Goal: Transaction & Acquisition: Purchase product/service

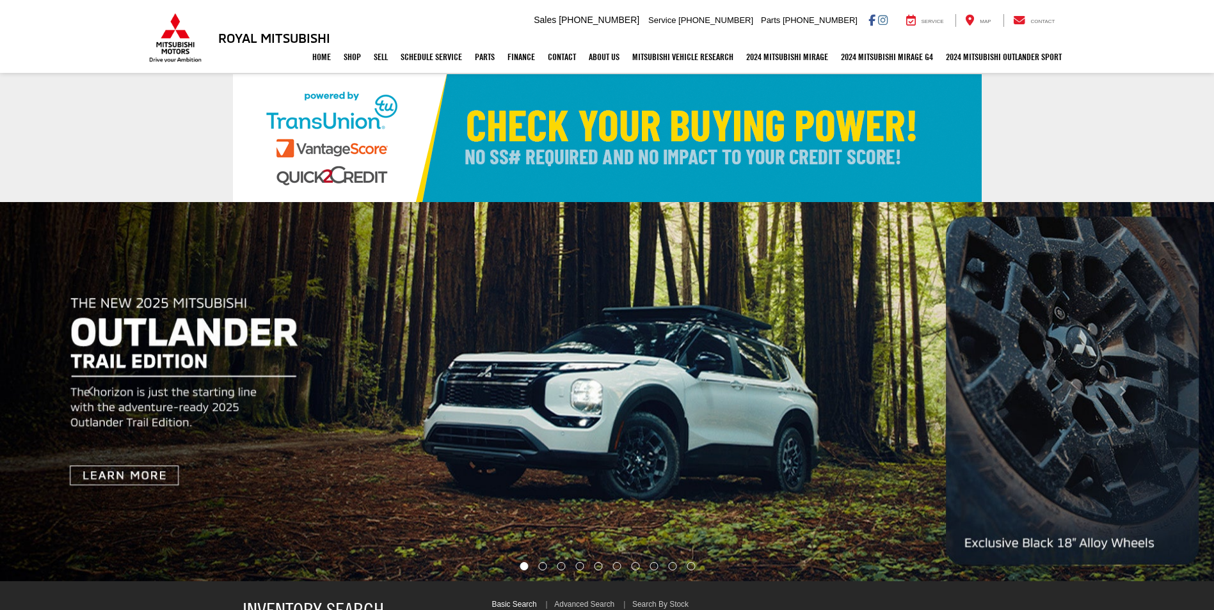
select select "Mitsubishi"
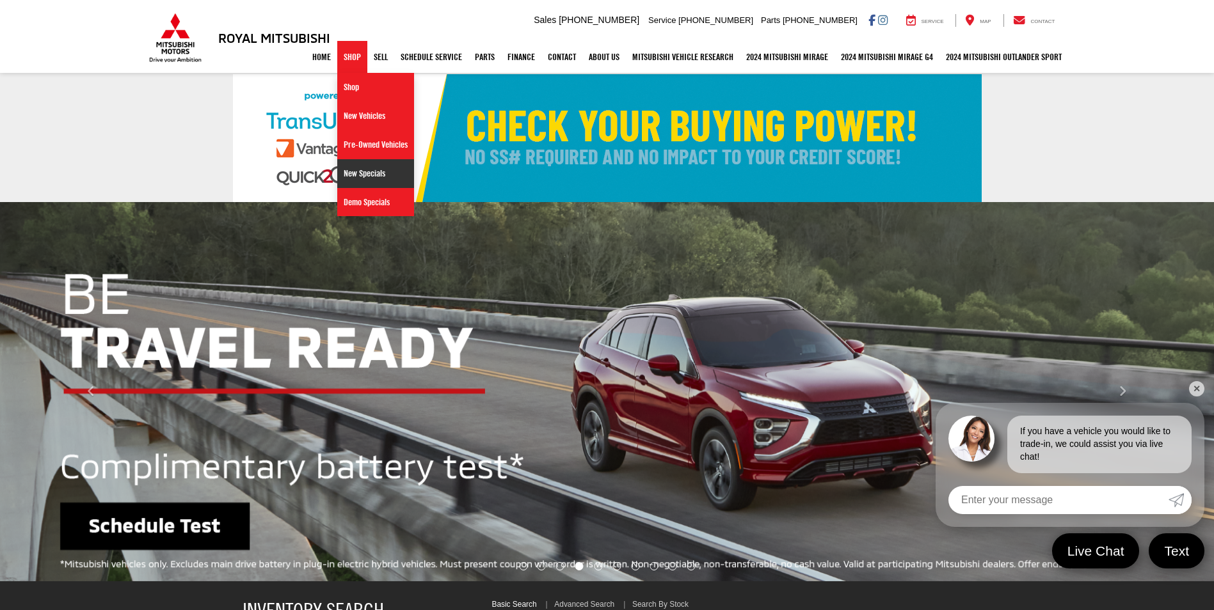
click at [354, 181] on link "New Specials" at bounding box center [375, 173] width 77 height 29
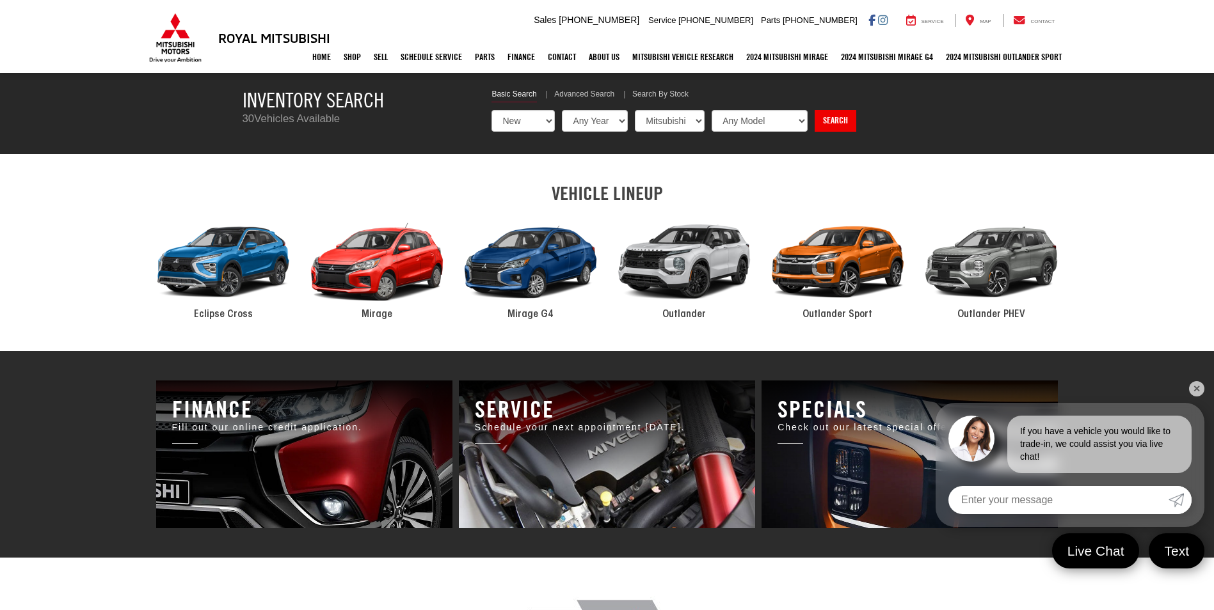
scroll to position [512, 0]
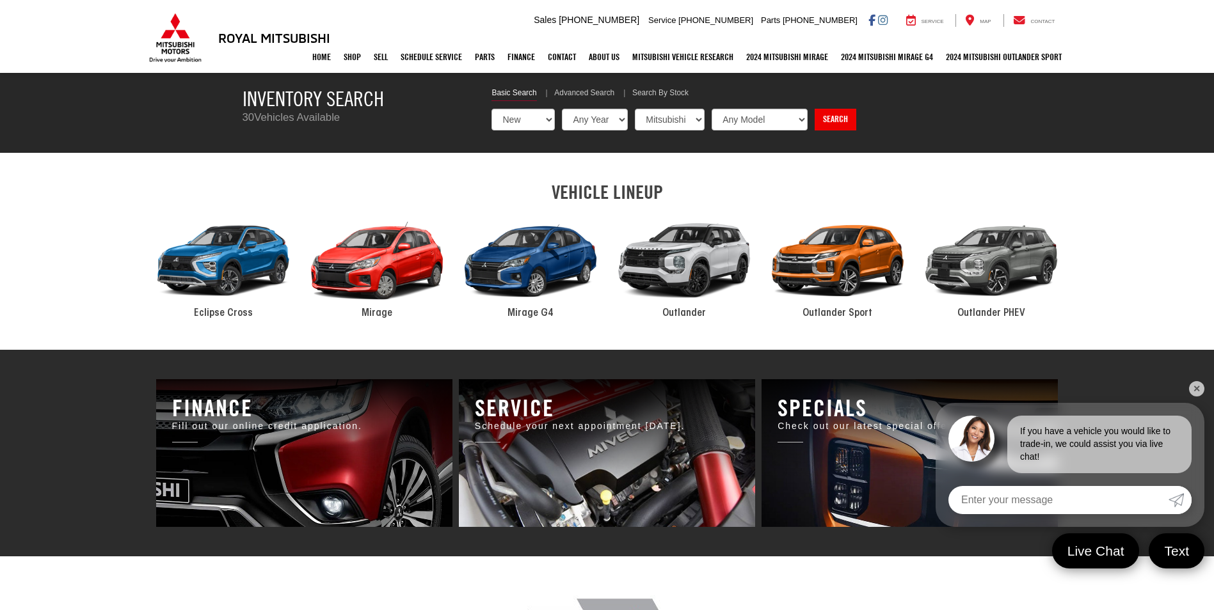
click at [691, 267] on div "2024 Mitsubishi Outlander" at bounding box center [684, 261] width 154 height 104
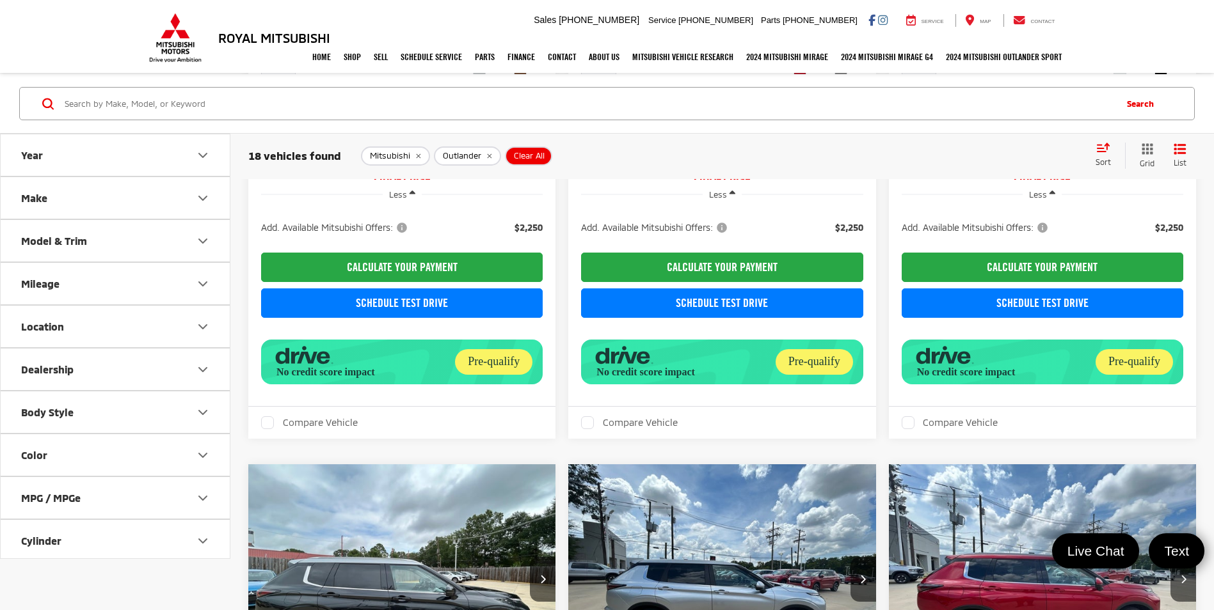
scroll to position [989, 0]
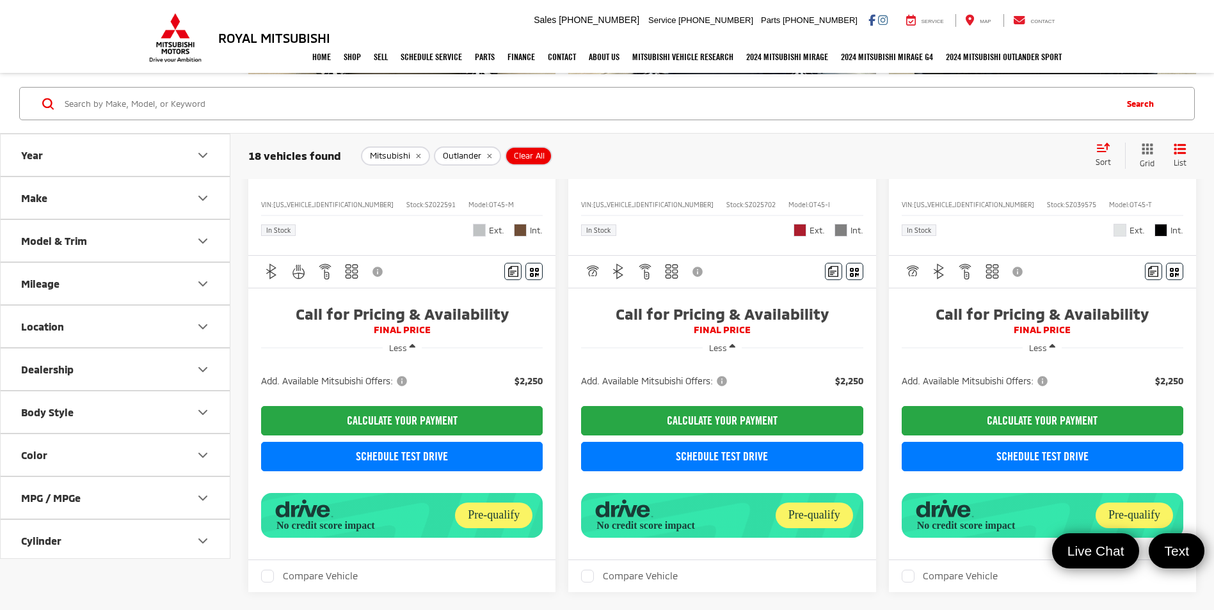
click at [203, 452] on icon "Color" at bounding box center [202, 455] width 15 height 15
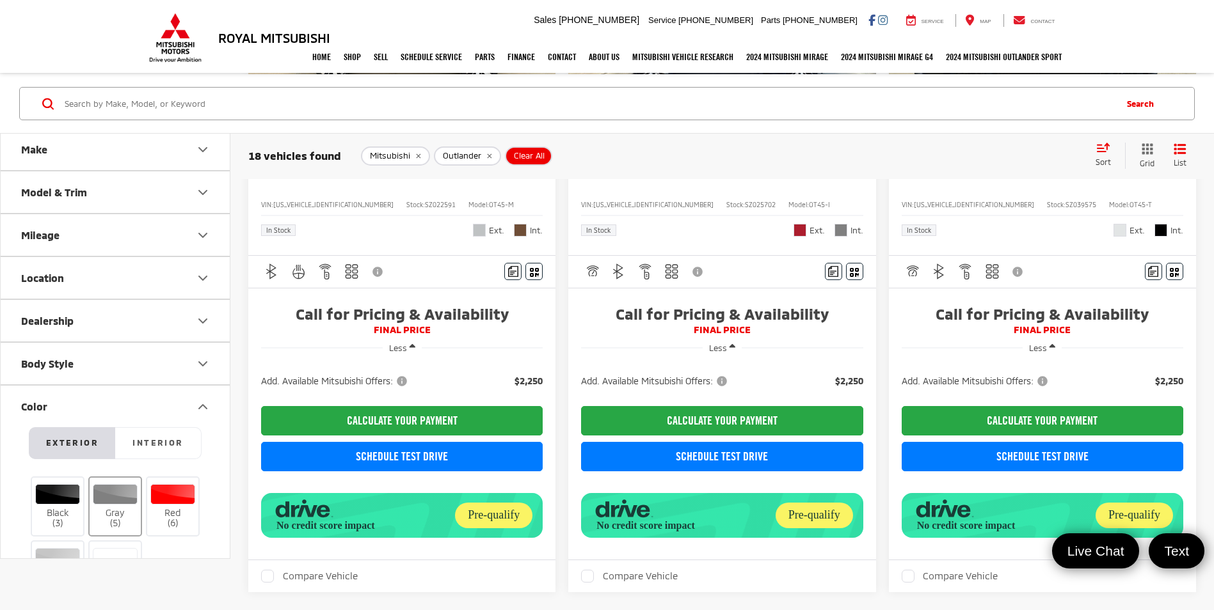
scroll to position [128, 0]
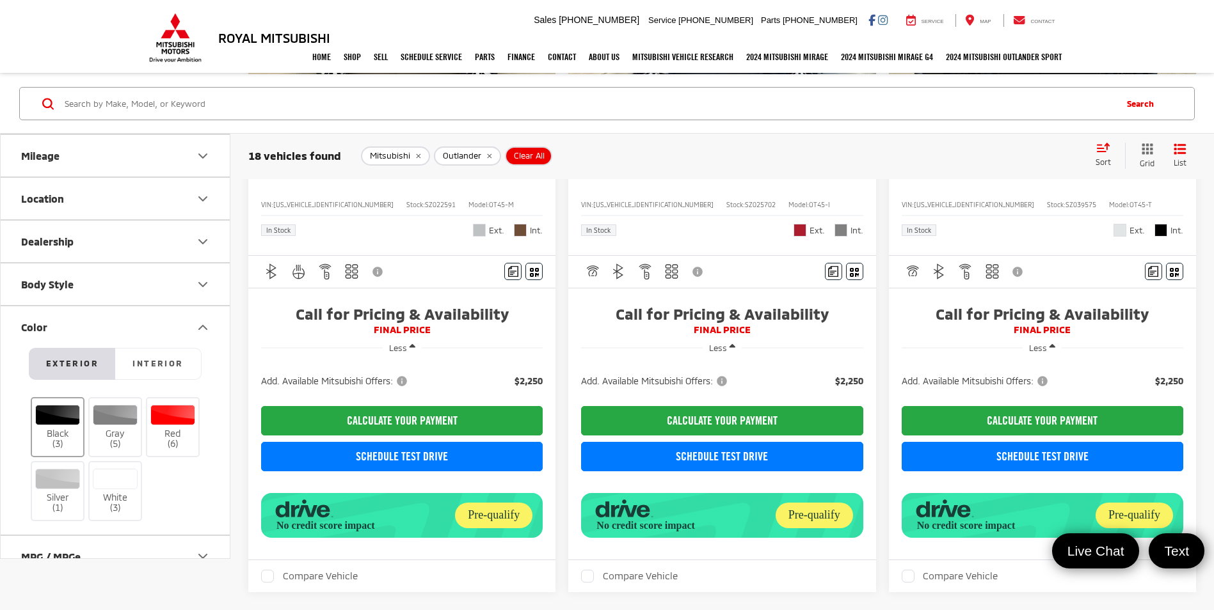
click at [43, 433] on label "Black (3)" at bounding box center [58, 427] width 52 height 45
click at [0, 0] on input "Black (3)" at bounding box center [0, 0] width 0 height 0
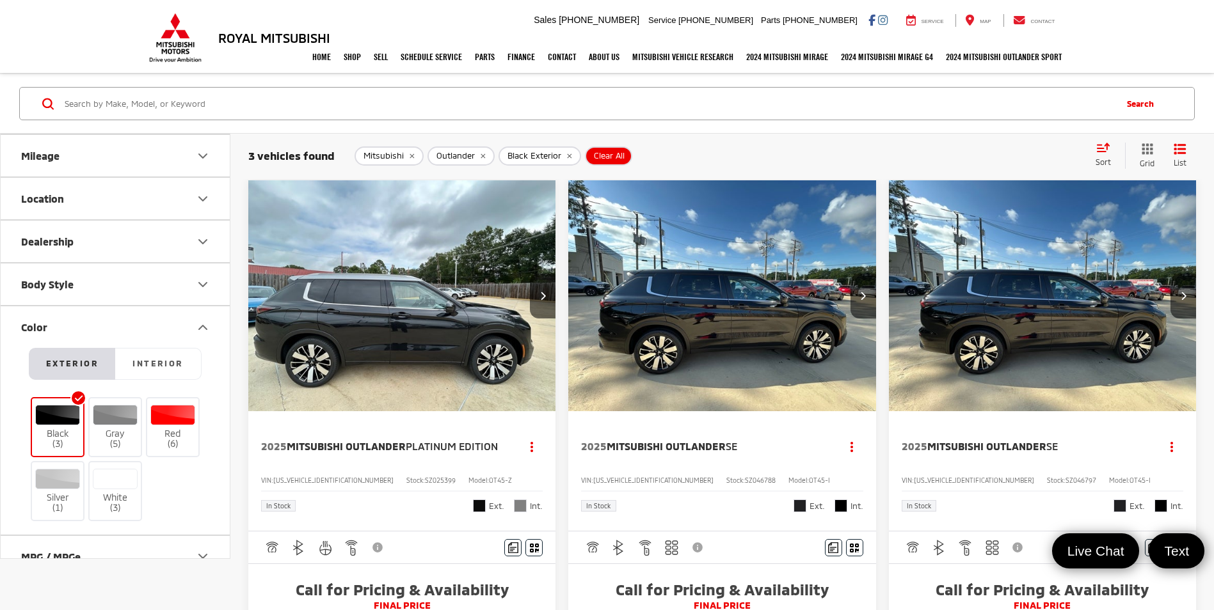
click at [202, 337] on button "Color" at bounding box center [116, 327] width 230 height 42
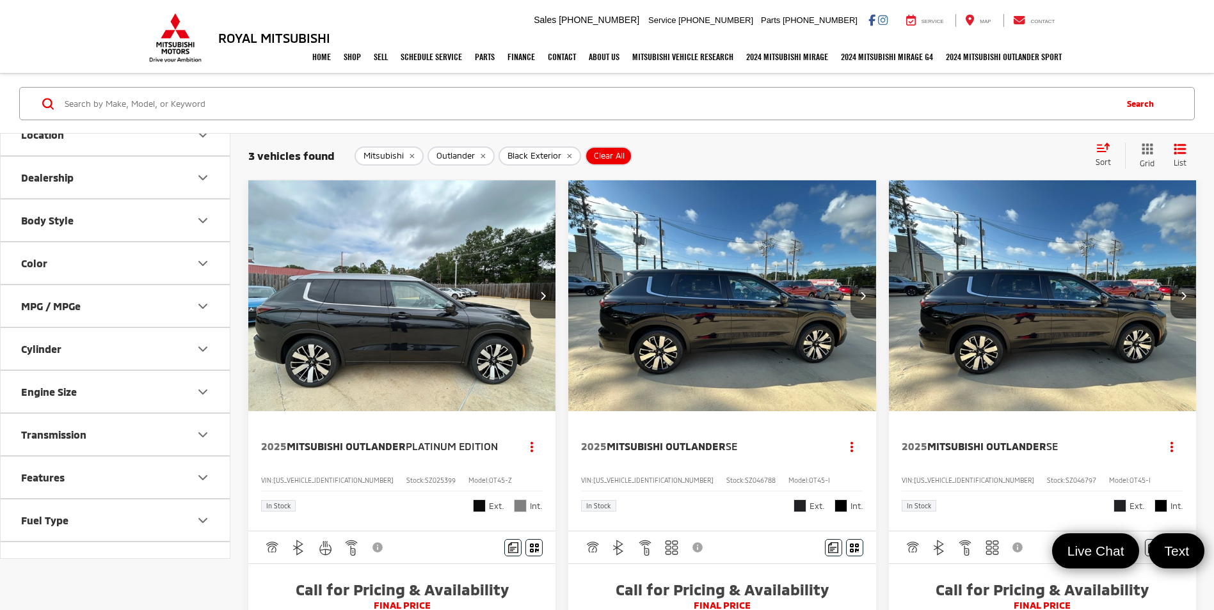
click at [839, 359] on img "2025 Mitsubishi Outlander SE 0" at bounding box center [722, 296] width 309 height 232
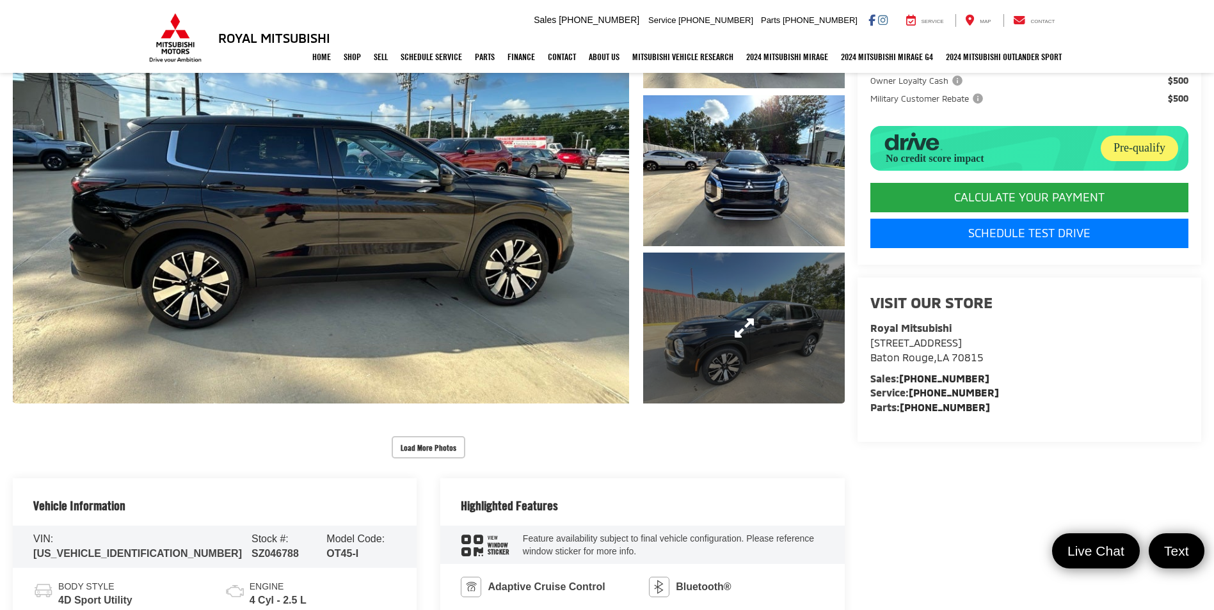
scroll to position [256, 0]
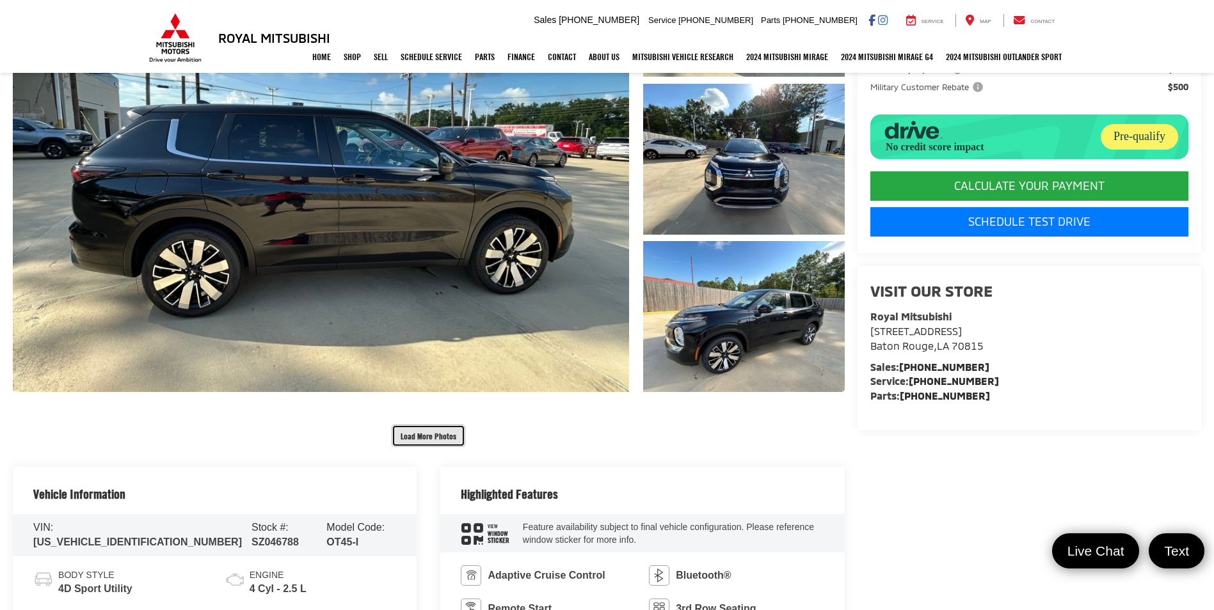
click at [427, 445] on button "Load More Photos" at bounding box center [429, 436] width 74 height 22
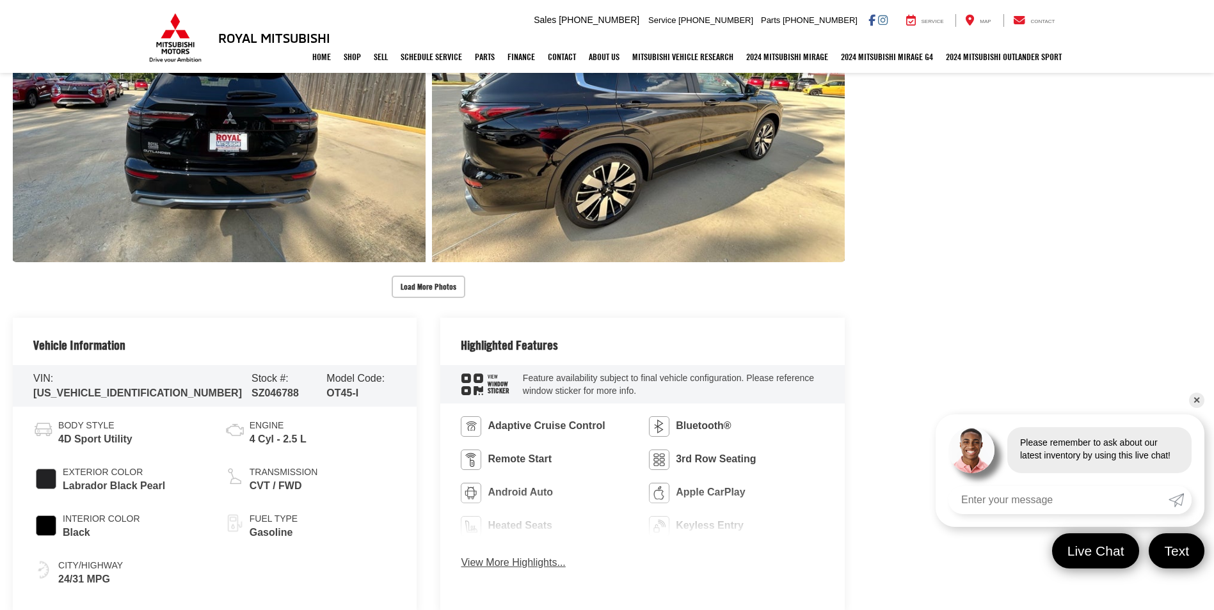
scroll to position [960, 0]
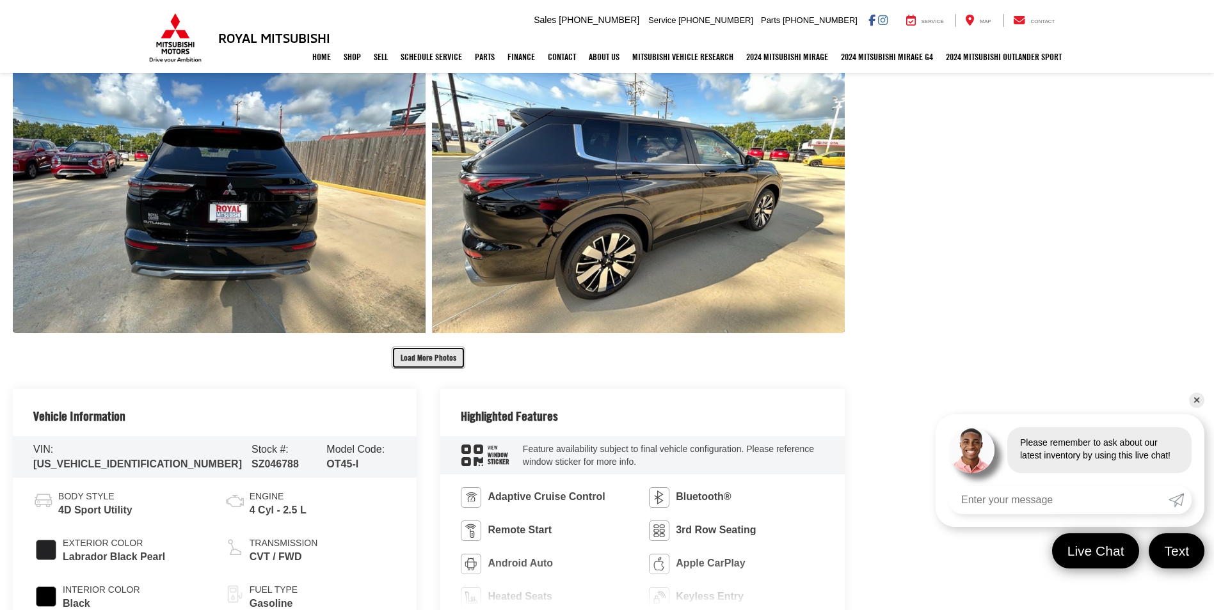
click at [393, 356] on button "Load More Photos" at bounding box center [429, 358] width 74 height 22
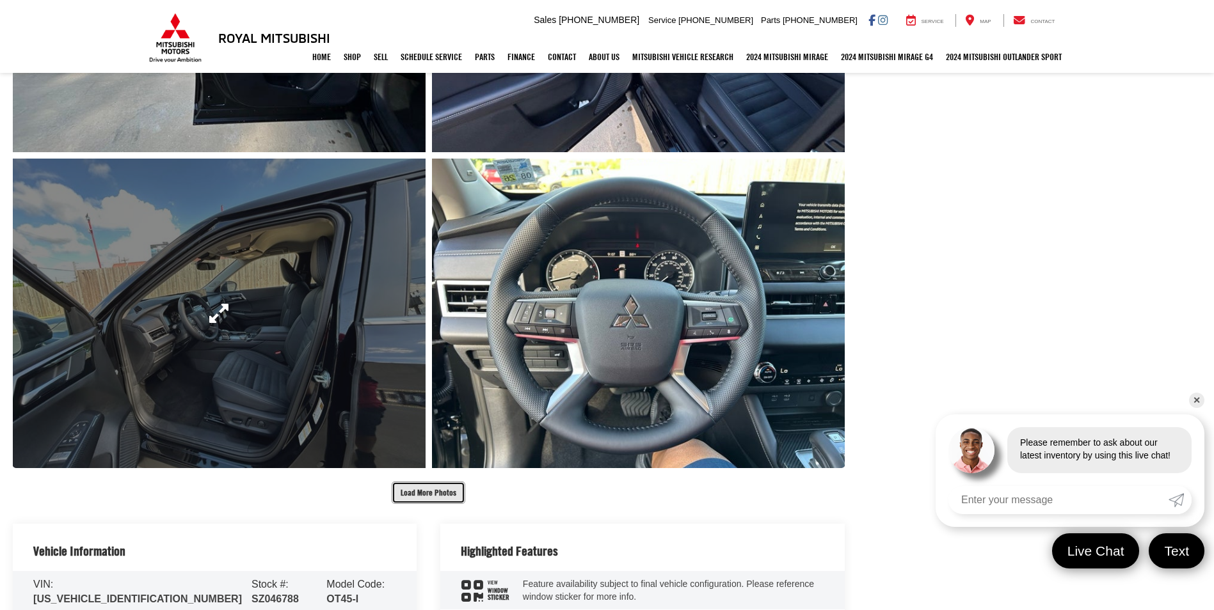
scroll to position [1472, 0]
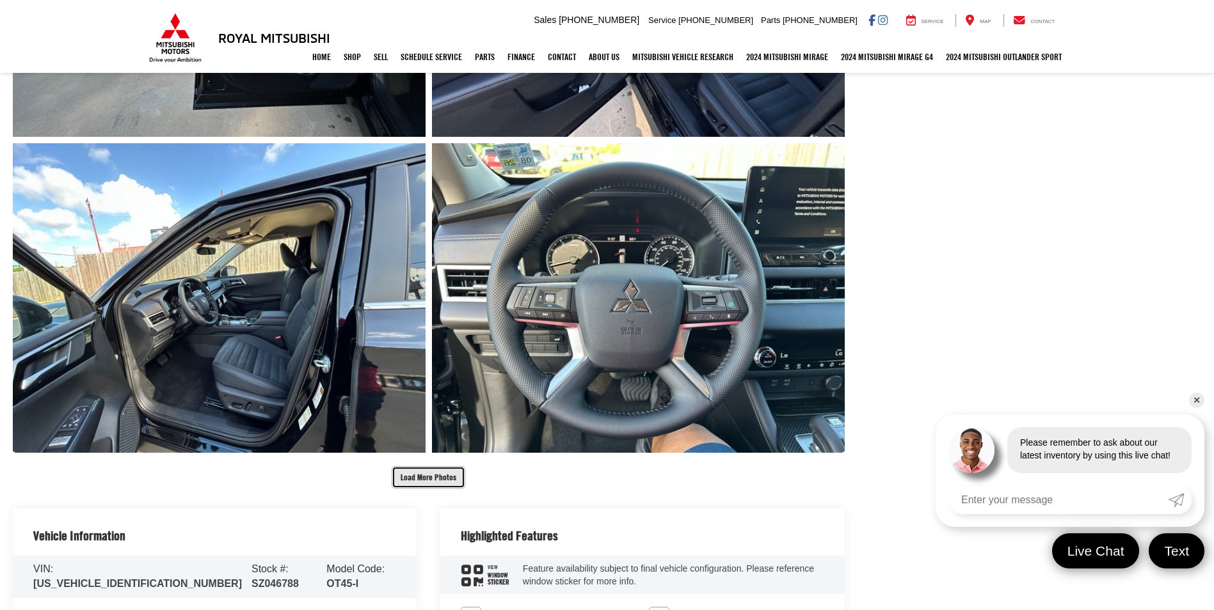
click at [433, 479] on button "Load More Photos" at bounding box center [429, 477] width 74 height 22
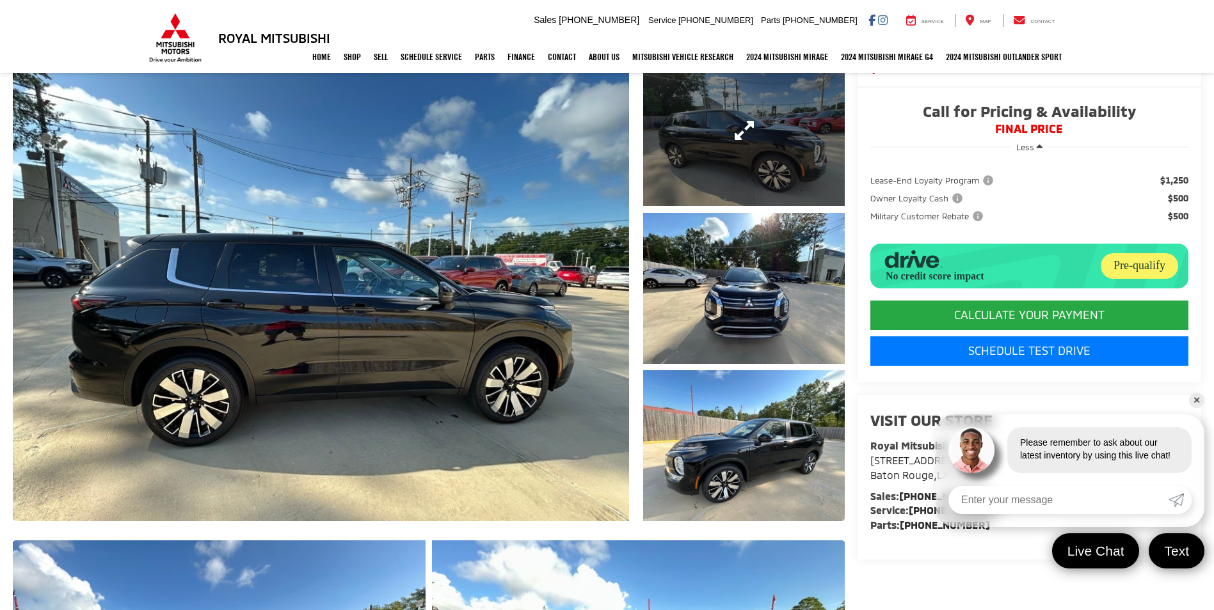
scroll to position [128, 0]
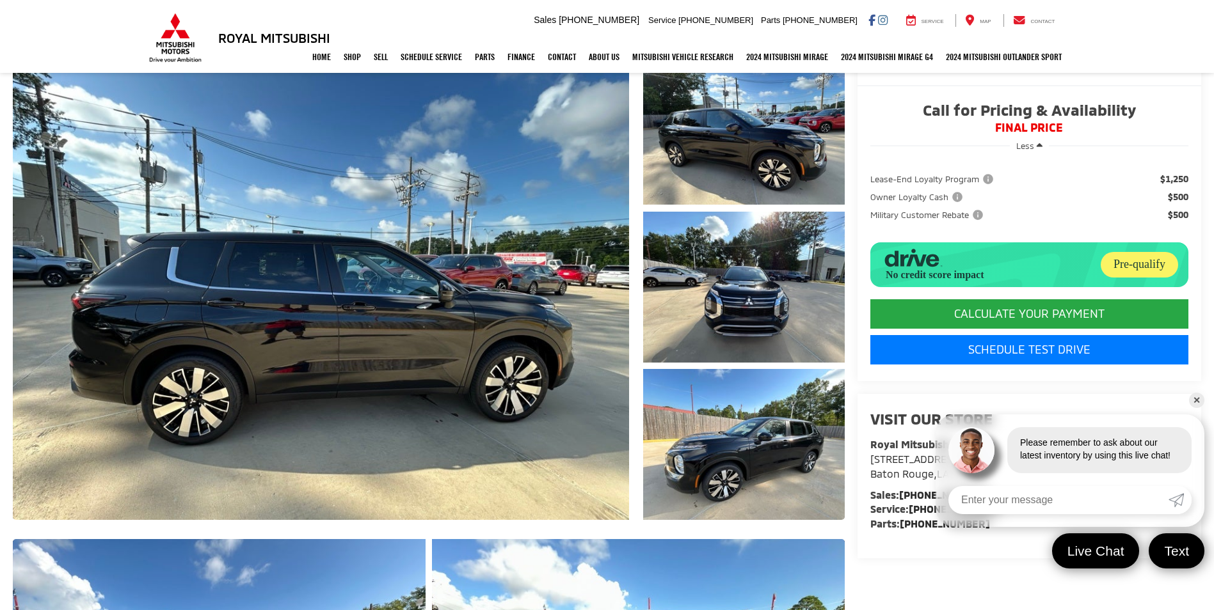
click at [1127, 261] on div "Pre-qualify" at bounding box center [1138, 265] width 77 height 26
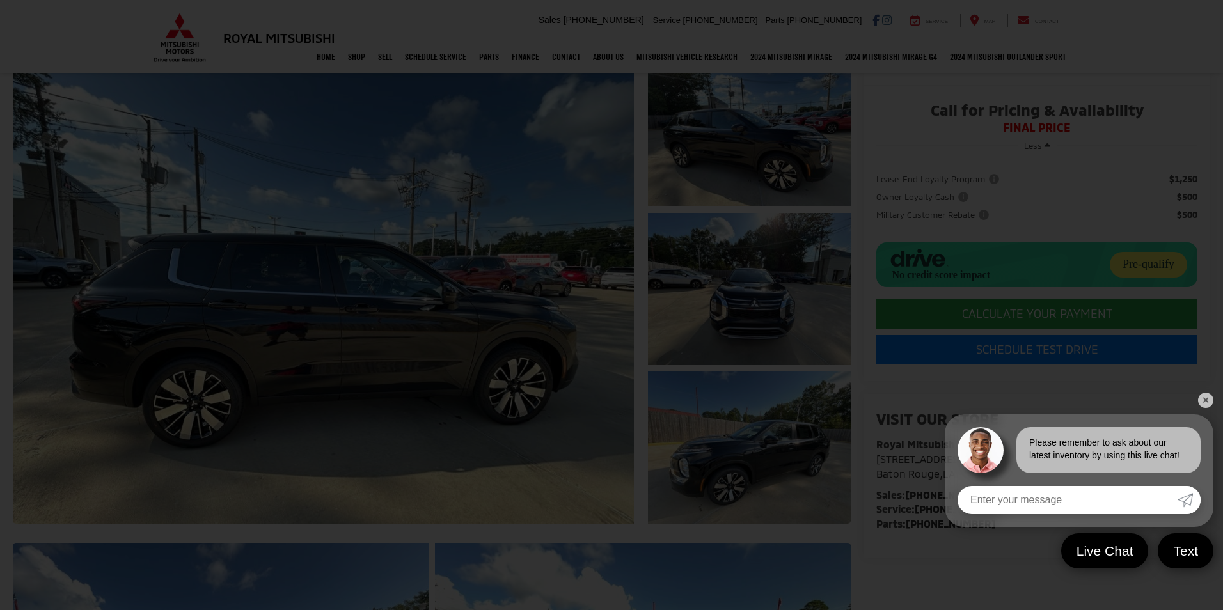
click at [1202, 403] on link "✕" at bounding box center [1205, 400] width 15 height 15
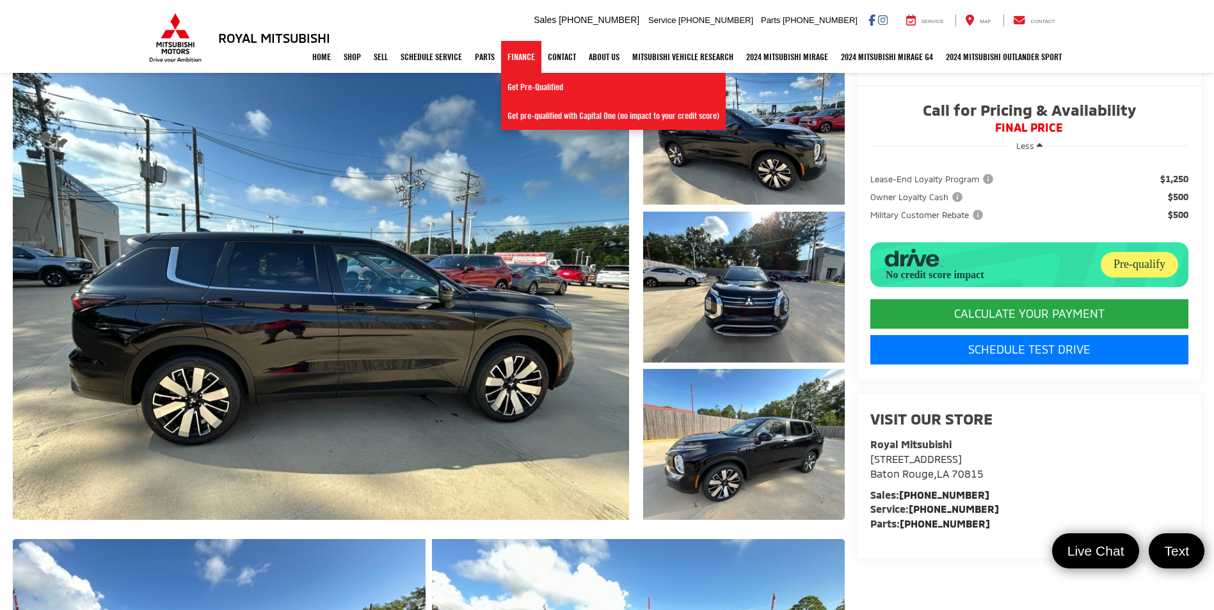
click at [522, 60] on link "Finance" at bounding box center [521, 57] width 40 height 32
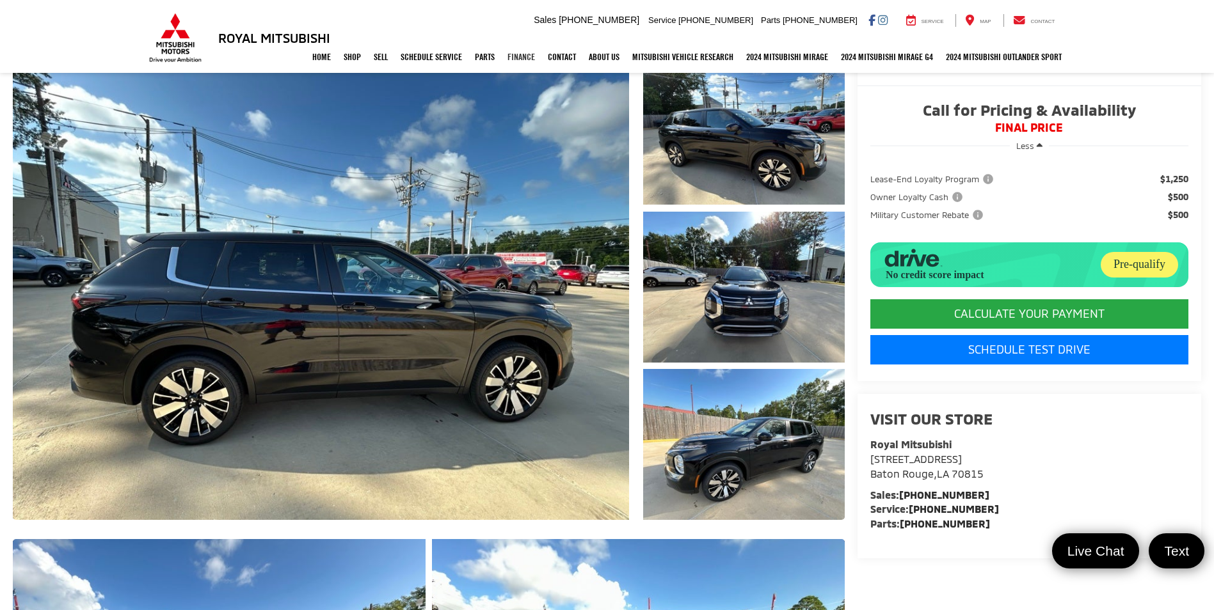
click at [507, 56] on link "Finance" at bounding box center [521, 57] width 40 height 32
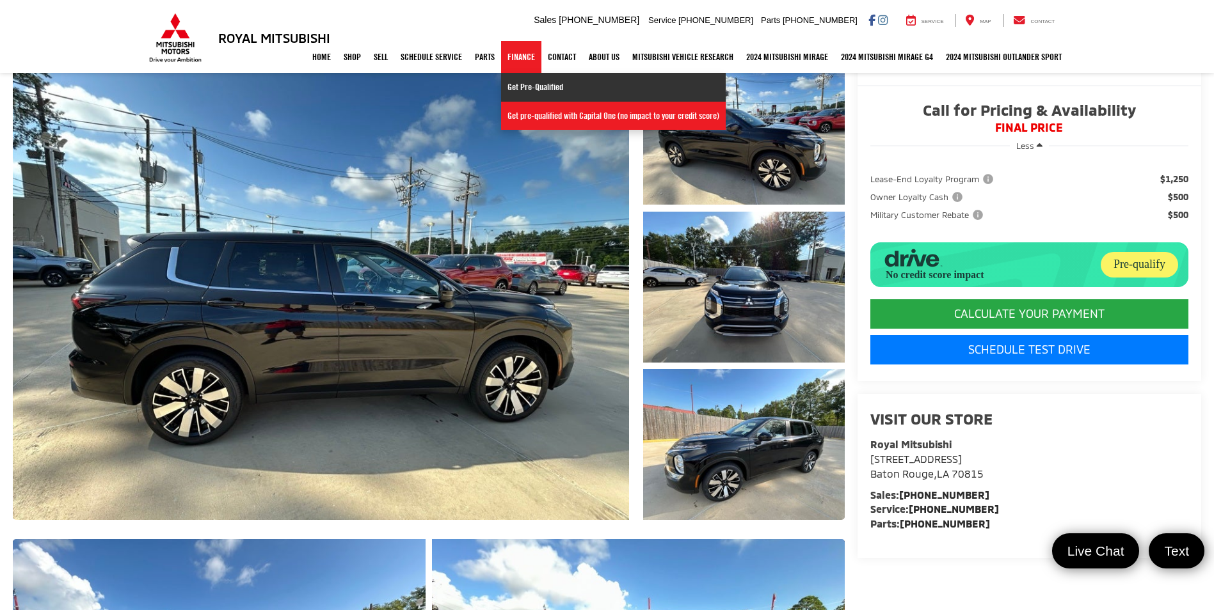
click at [507, 91] on link "Get Pre-Qualified" at bounding box center [613, 87] width 225 height 29
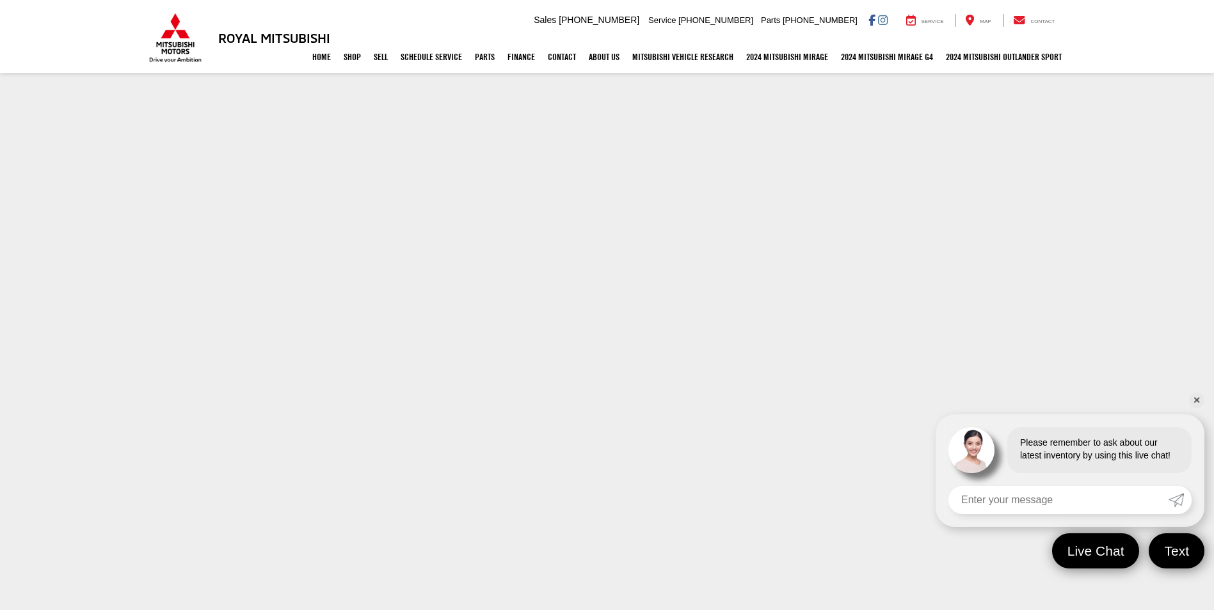
click at [1196, 403] on link "✕" at bounding box center [1196, 400] width 15 height 15
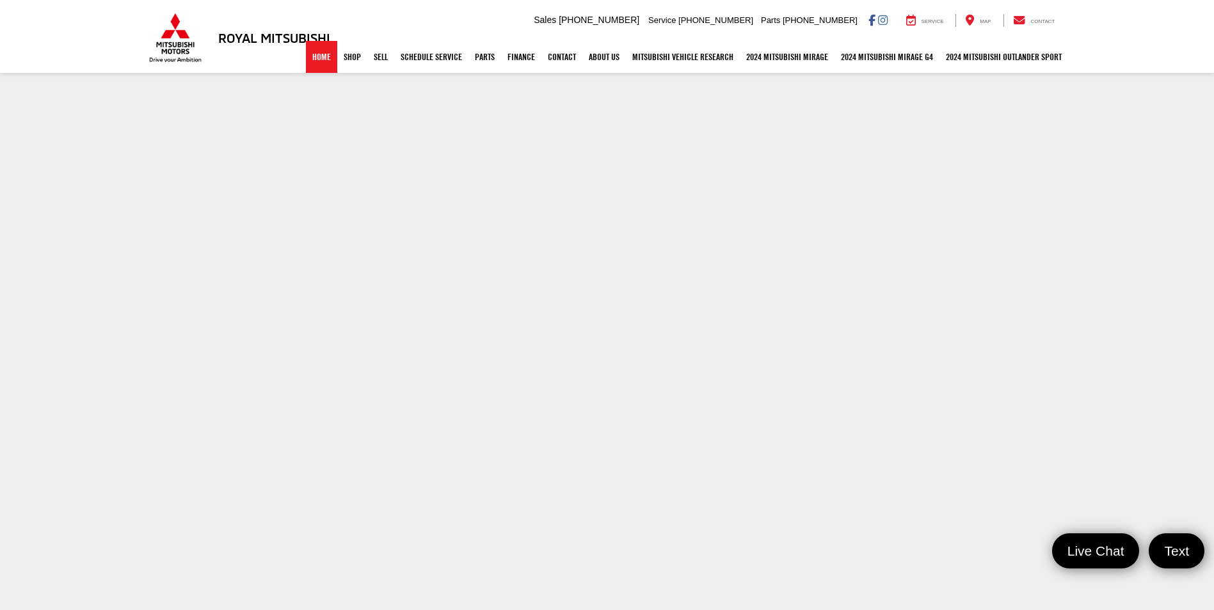
click at [314, 51] on link "Home" at bounding box center [321, 57] width 31 height 32
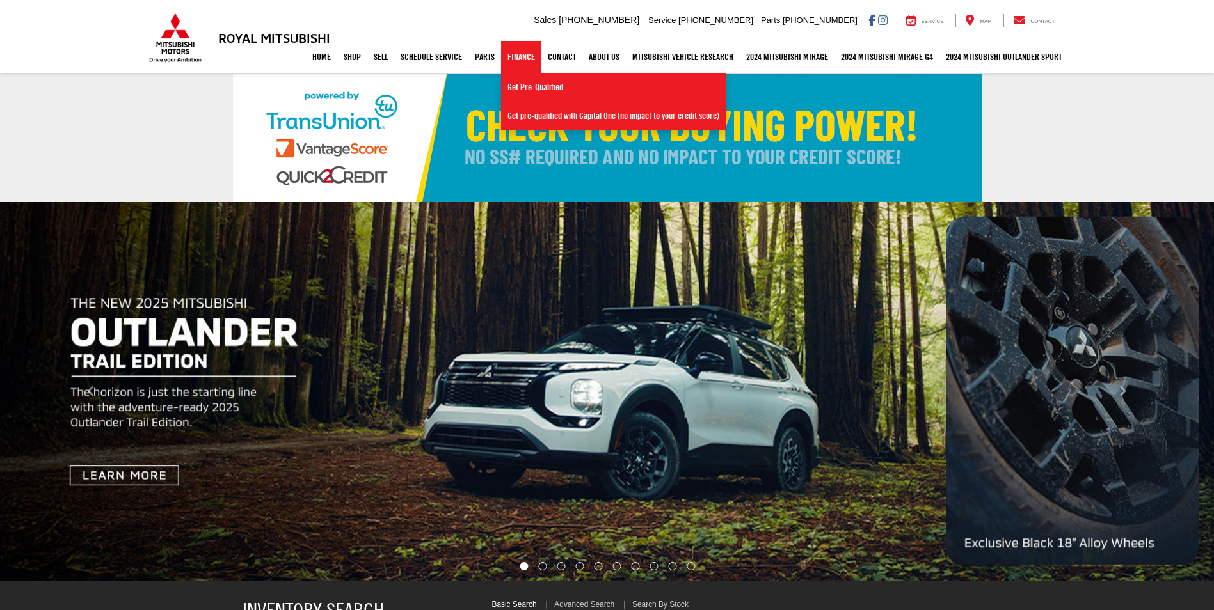
select select "Mitsubishi"
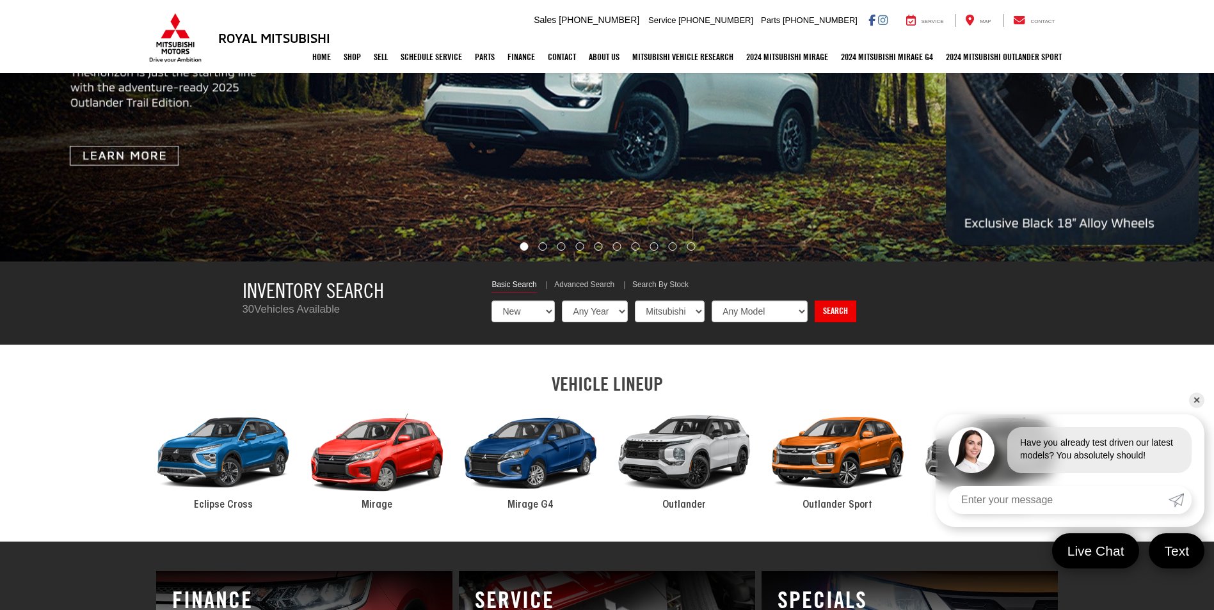
scroll to position [384, 0]
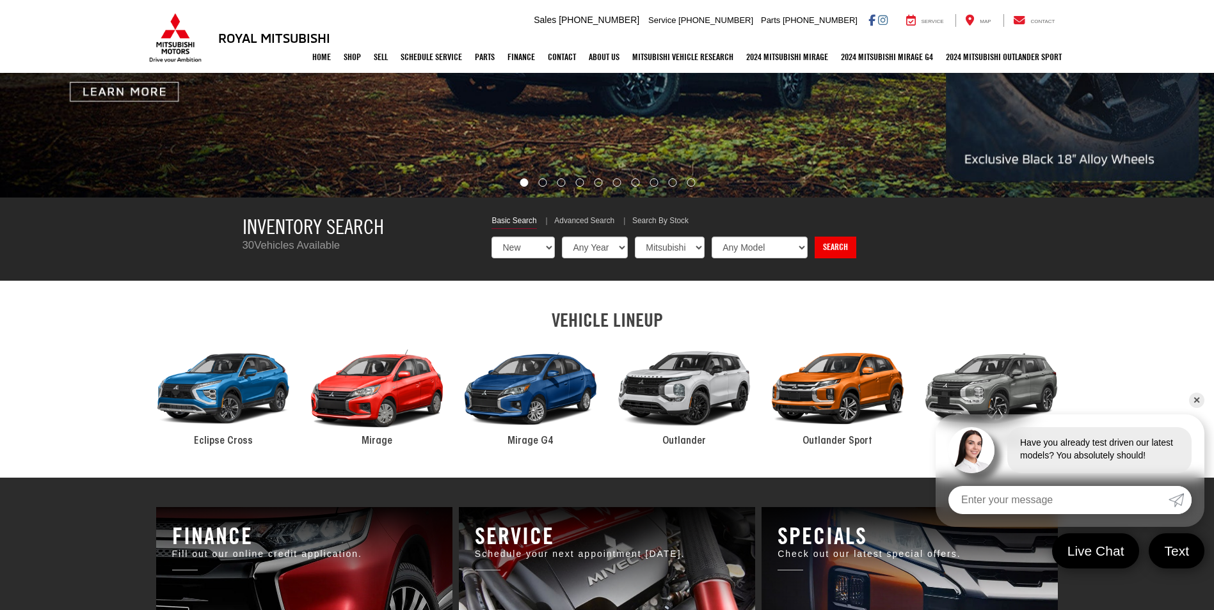
click at [694, 379] on div "2024 Mitsubishi Outlander" at bounding box center [684, 389] width 154 height 104
